Goal: Information Seeking & Learning: Learn about a topic

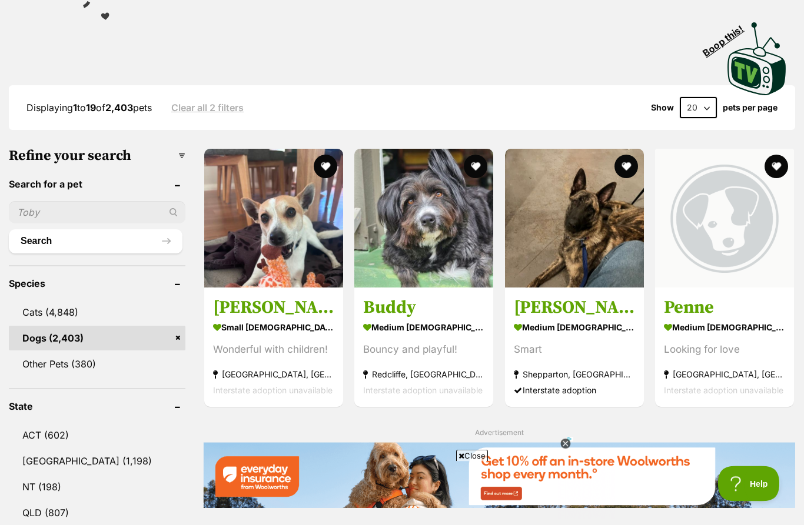
scroll to position [249, 0]
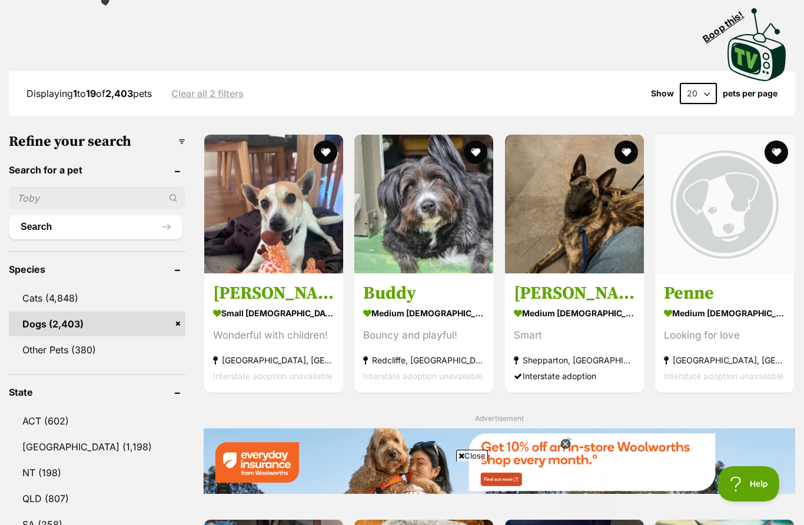
click at [71, 501] on link "QLD (807)" at bounding box center [97, 499] width 177 height 25
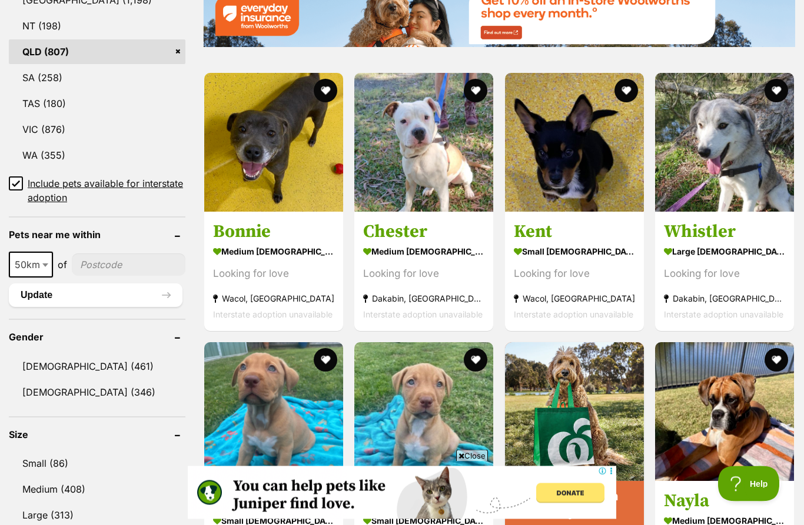
scroll to position [697, 0]
click at [73, 463] on link "Small (86)" at bounding box center [97, 463] width 177 height 25
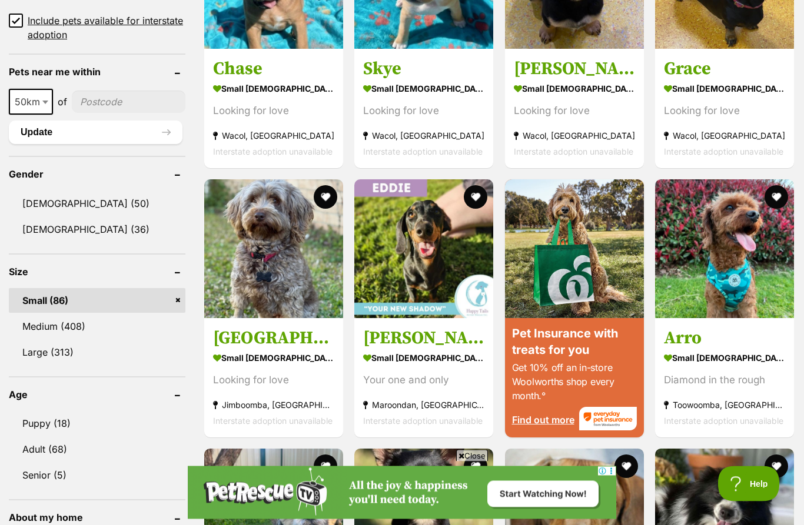
scroll to position [860, 0]
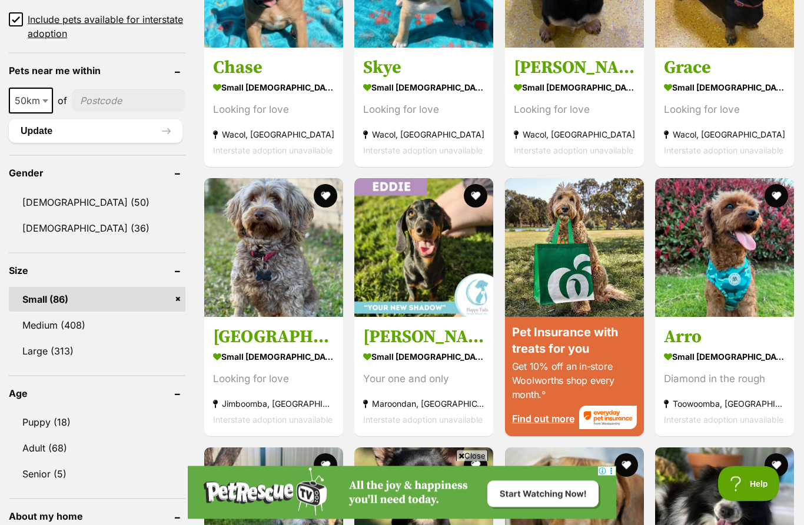
click at [47, 429] on link "Puppy (18)" at bounding box center [97, 423] width 177 height 25
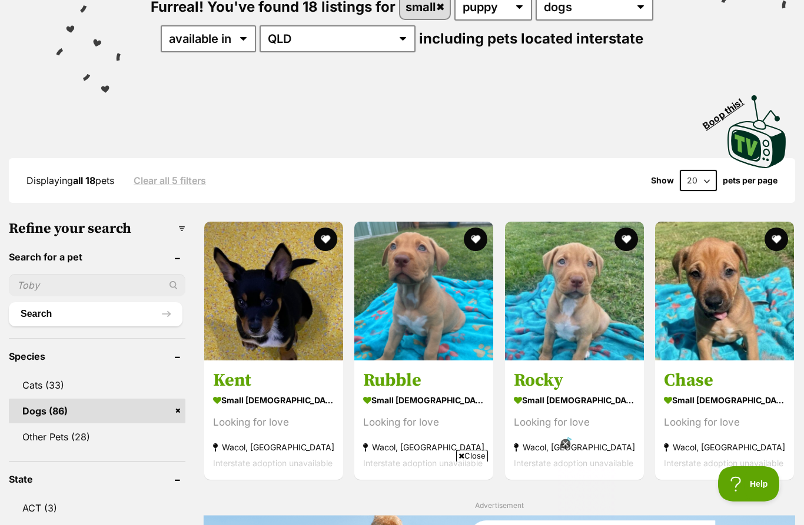
click at [278, 312] on img at bounding box center [273, 291] width 139 height 139
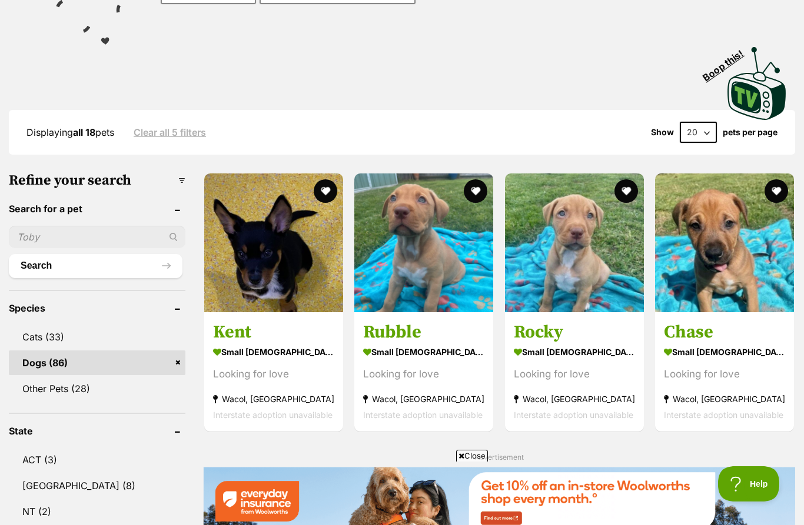
click at [277, 261] on img at bounding box center [273, 243] width 139 height 139
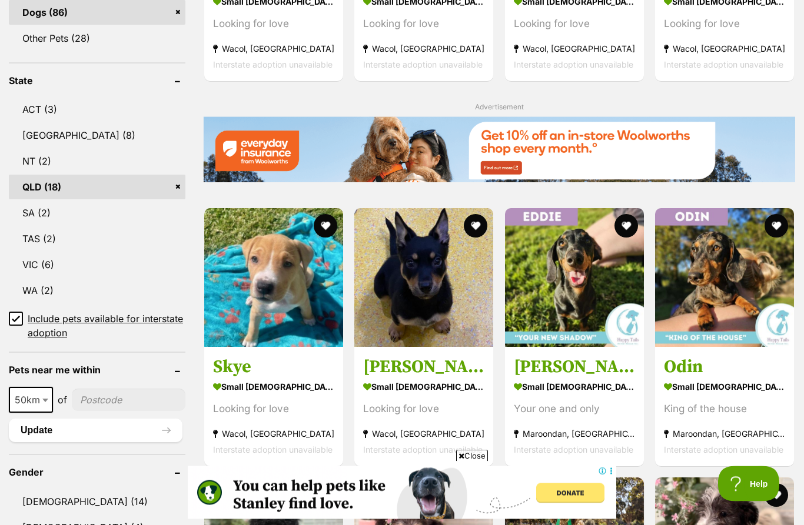
scroll to position [561, 0]
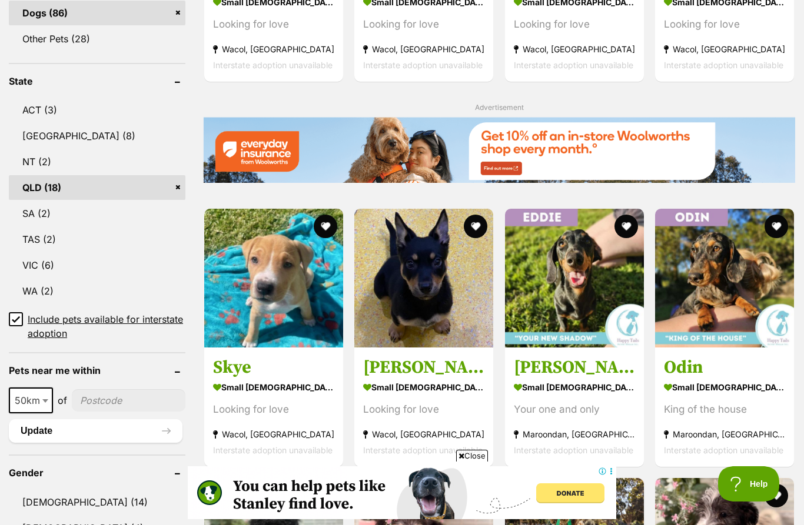
click at [437, 287] on img at bounding box center [423, 278] width 139 height 139
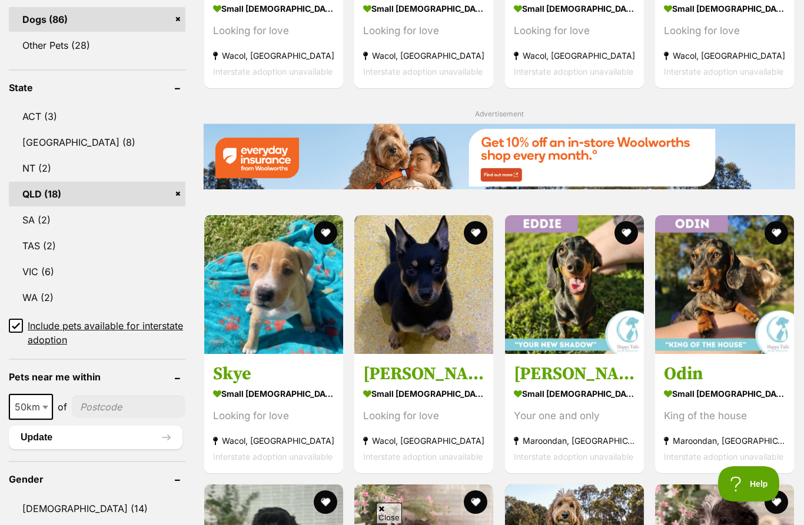
scroll to position [0, 0]
click at [436, 304] on img at bounding box center [423, 284] width 139 height 139
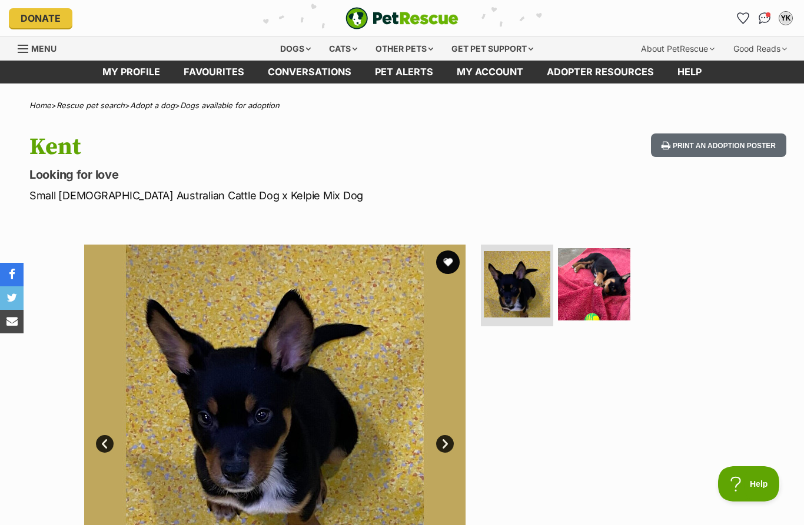
click at [604, 285] on img at bounding box center [594, 284] width 72 height 72
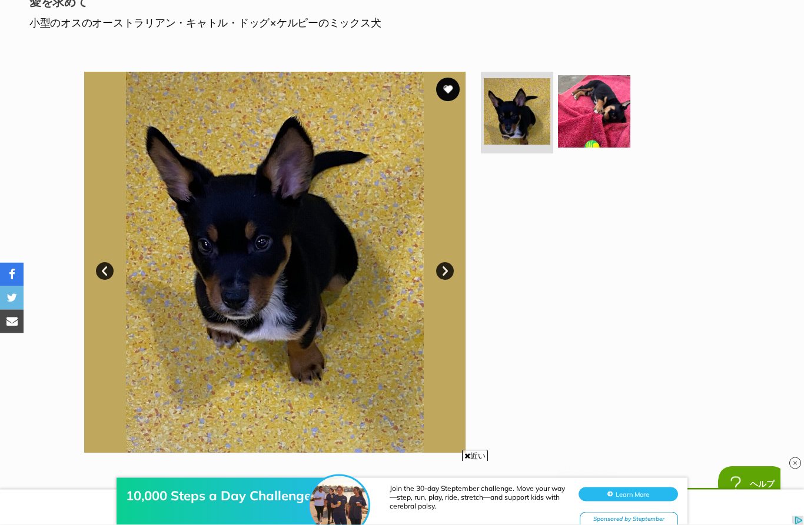
scroll to position [159, 0]
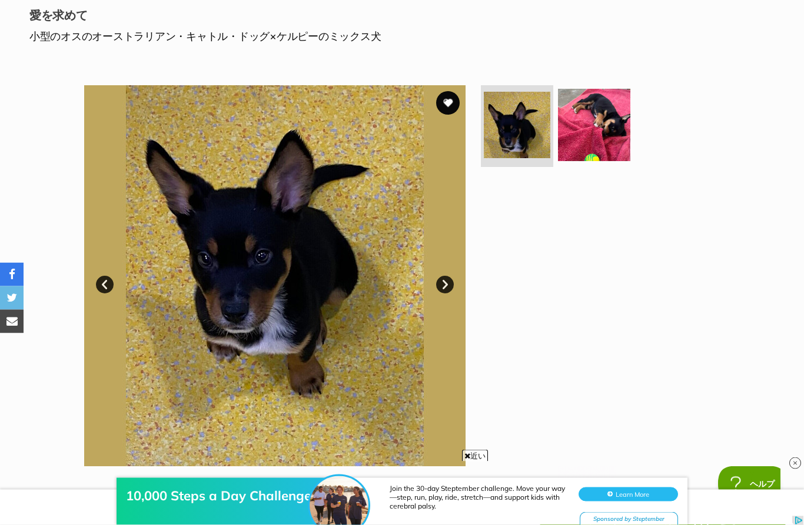
click at [451, 105] on button "お気に入り" at bounding box center [448, 104] width 24 height 24
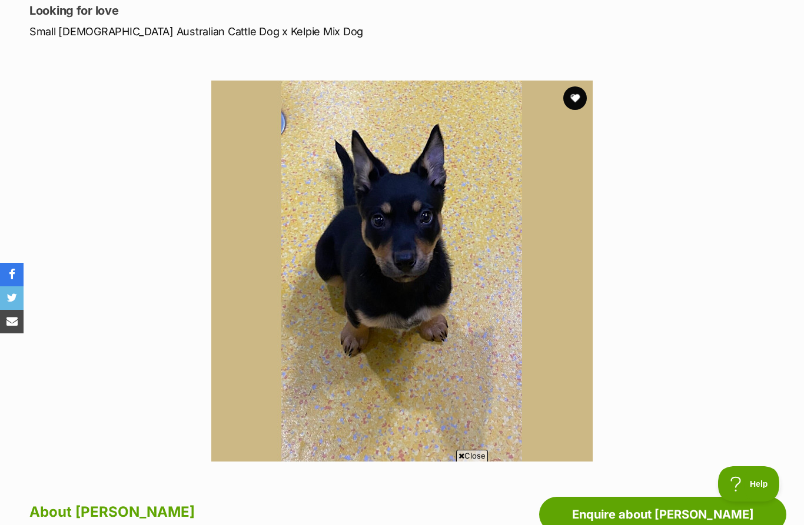
click at [580, 91] on button "favourite" at bounding box center [575, 98] width 24 height 24
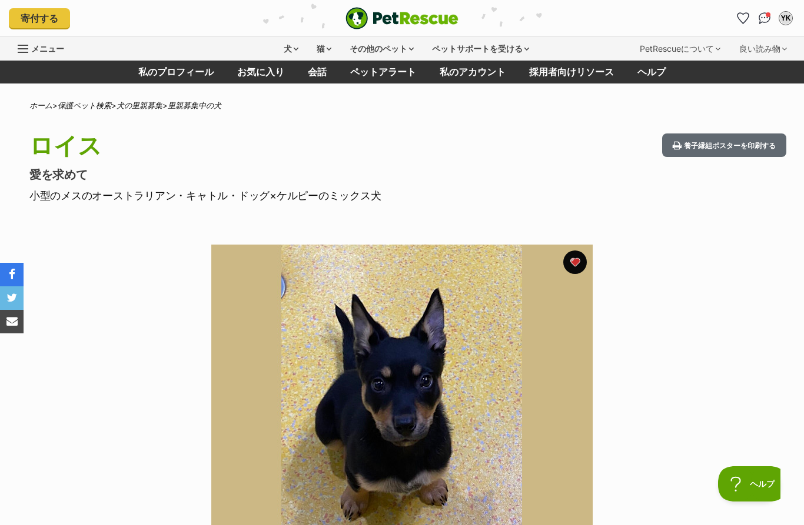
click at [706, 348] on section "Available 1 of 1 images Next Prev 1" at bounding box center [401, 426] width 671 height 399
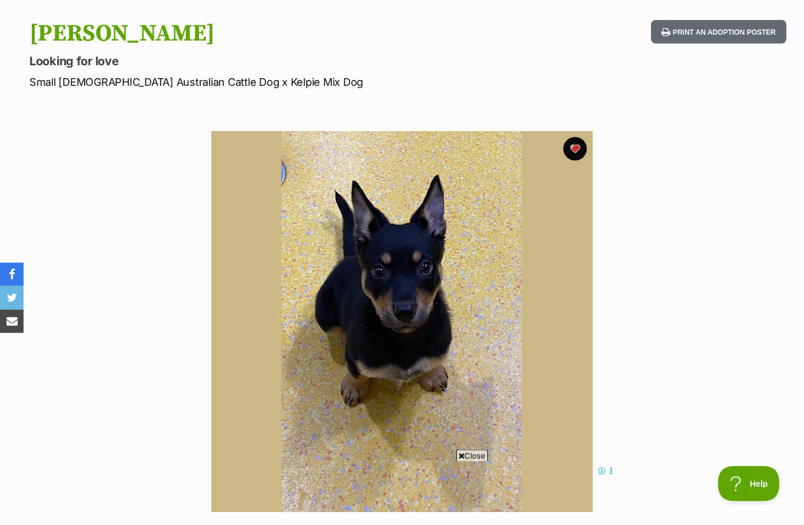
scroll to position [101, 0]
